Goal: Navigation & Orientation: Find specific page/section

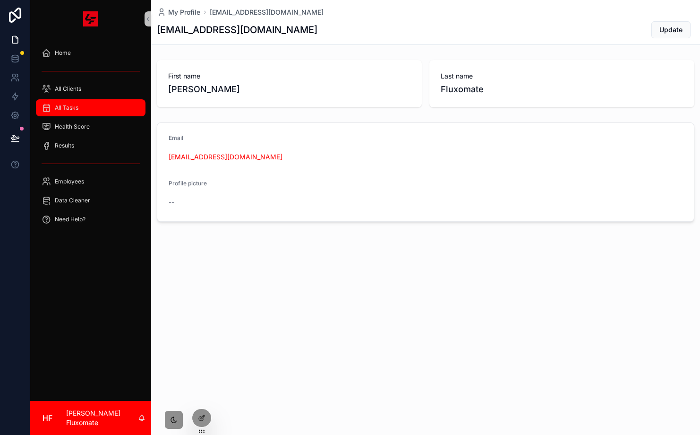
click at [86, 103] on div "All Tasks" at bounding box center [91, 107] width 98 height 15
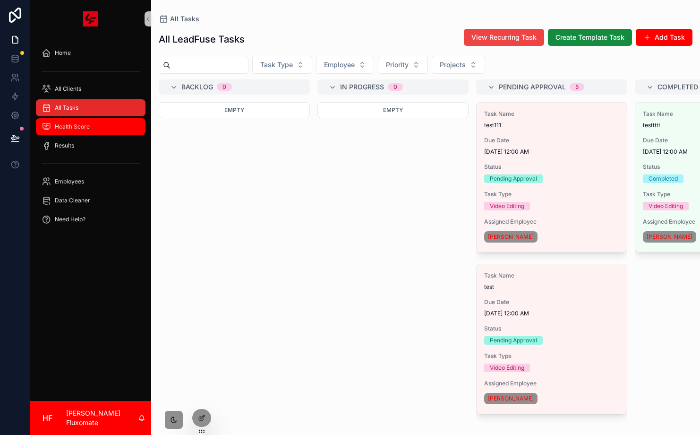
click at [108, 129] on div "Health Score" at bounding box center [91, 126] width 98 height 15
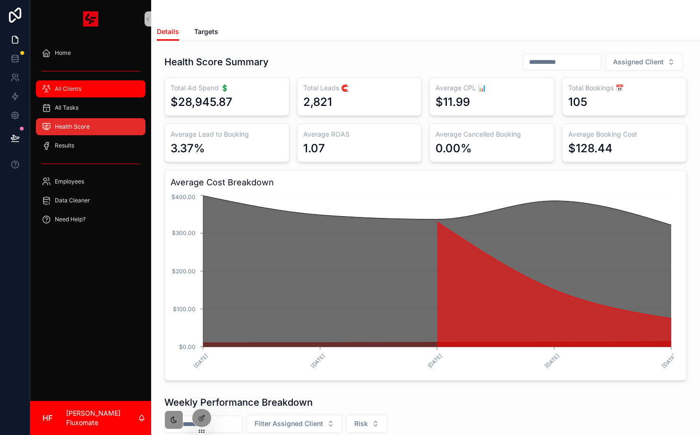
click at [79, 89] on span "All Clients" at bounding box center [68, 89] width 26 height 8
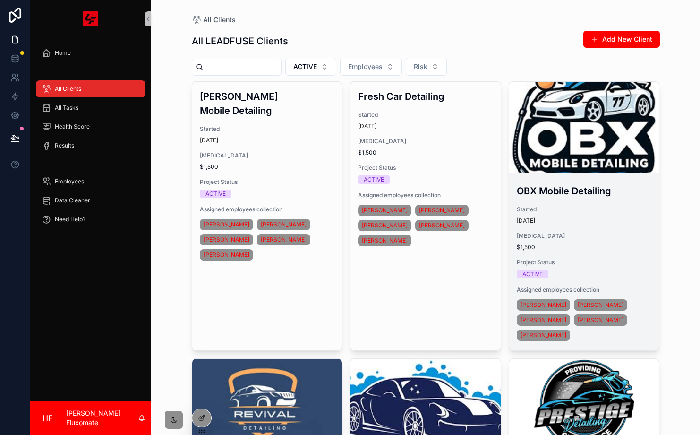
click at [572, 126] on div "scrollable content" at bounding box center [584, 126] width 150 height 11
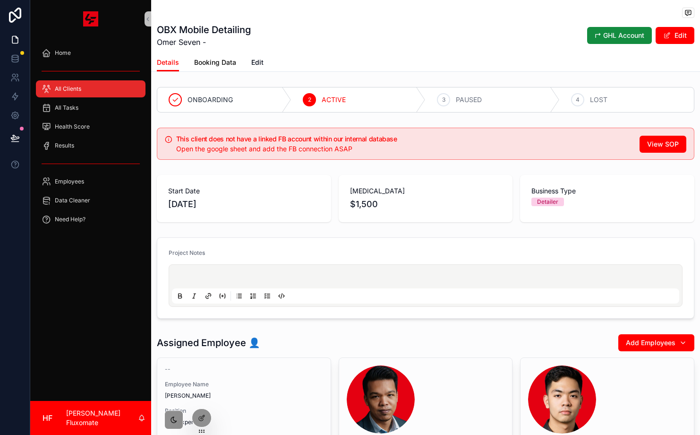
click at [227, 63] on span "Booking Data" at bounding box center [215, 62] width 42 height 9
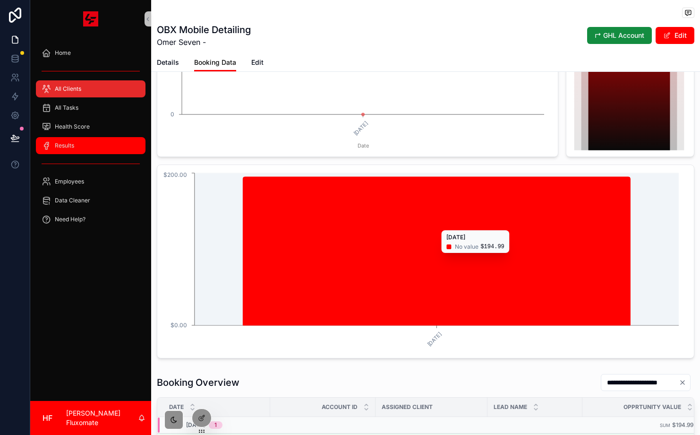
scroll to position [180, 0]
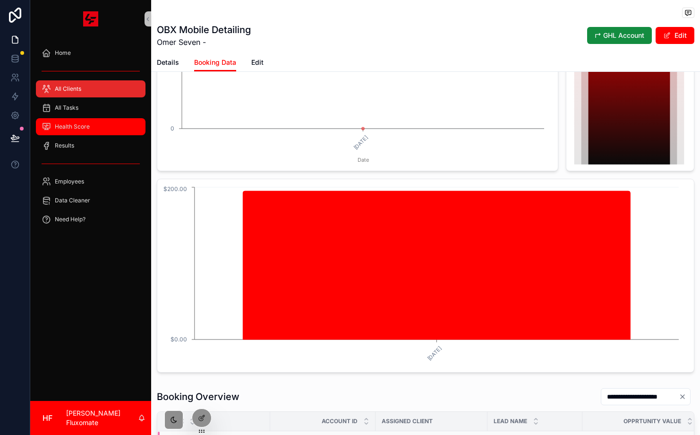
click at [92, 125] on div "Health Score" at bounding box center [91, 126] width 98 height 15
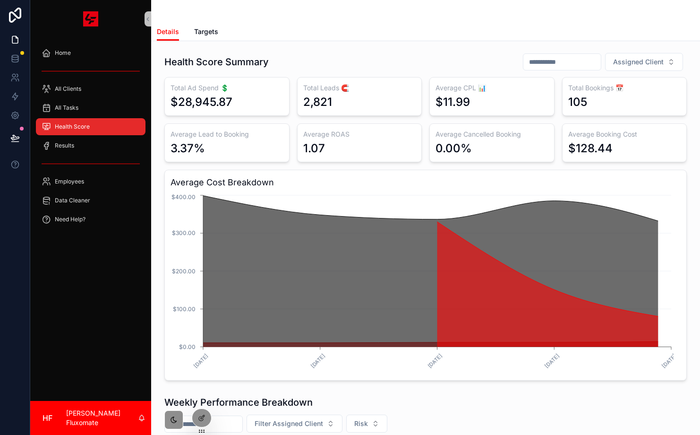
click at [350, 150] on div "1.07" at bounding box center [359, 148] width 113 height 15
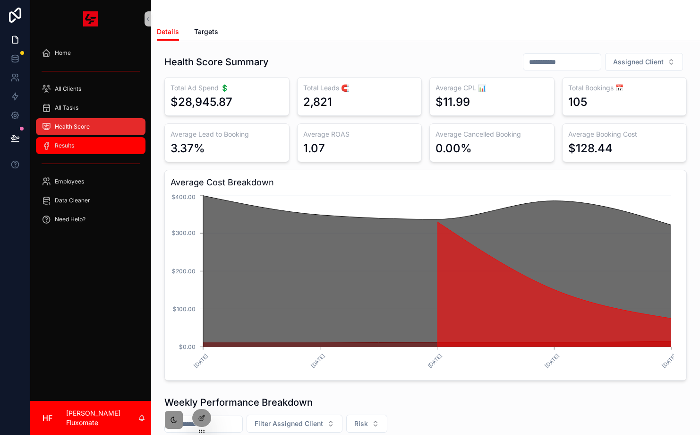
click at [108, 148] on div "Results" at bounding box center [91, 145] width 98 height 15
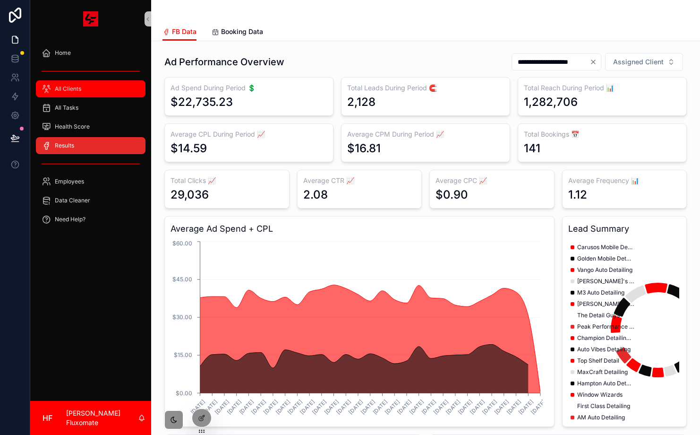
click at [107, 84] on div "All Clients" at bounding box center [91, 88] width 98 height 15
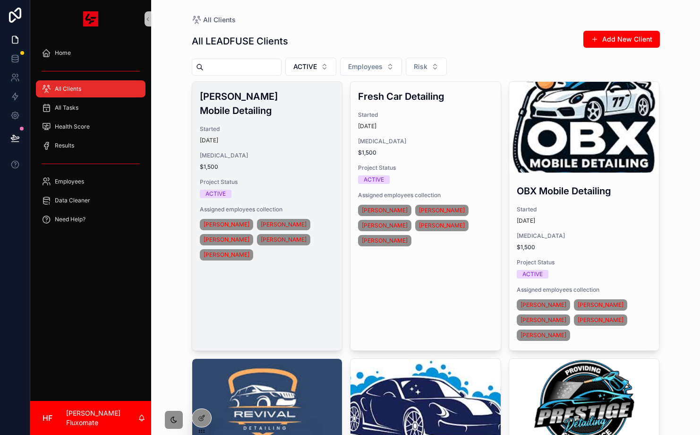
click at [275, 137] on div "[DATE]" at bounding box center [267, 141] width 135 height 8
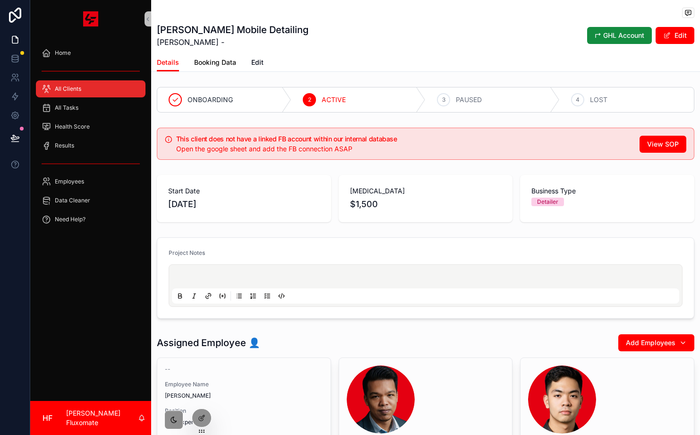
click at [225, 60] on span "Booking Data" at bounding box center [215, 62] width 42 height 9
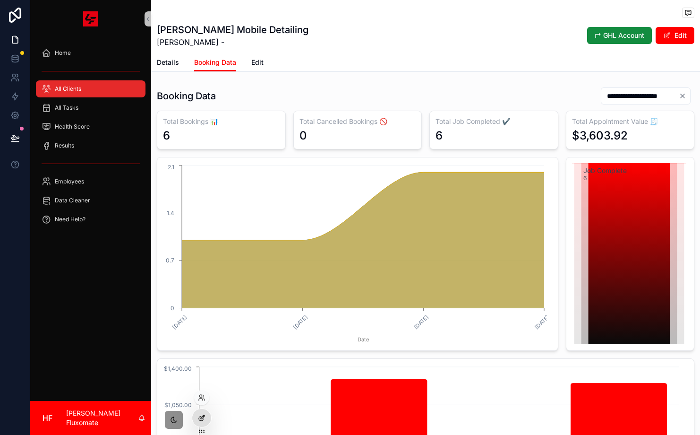
click at [207, 418] on div at bounding box center [201, 418] width 19 height 18
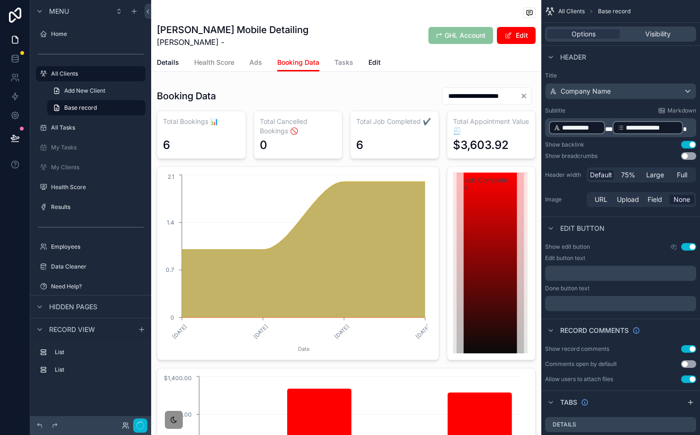
click at [257, 64] on span "Ads" at bounding box center [255, 62] width 13 height 9
